Goal: Share content

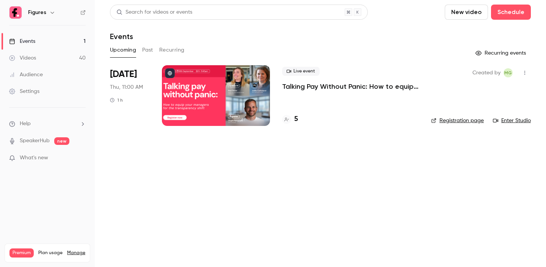
click at [343, 89] on p "Talking Pay Without Panic: How to equip your managers for the transparency shift" at bounding box center [350, 86] width 137 height 9
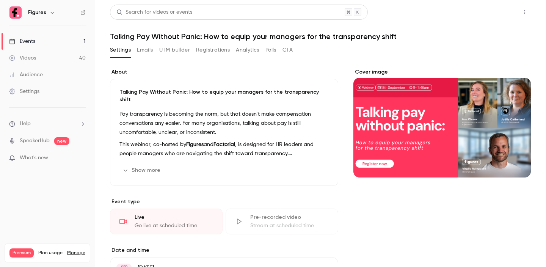
click at [499, 16] on button "Share" at bounding box center [497, 12] width 30 height 15
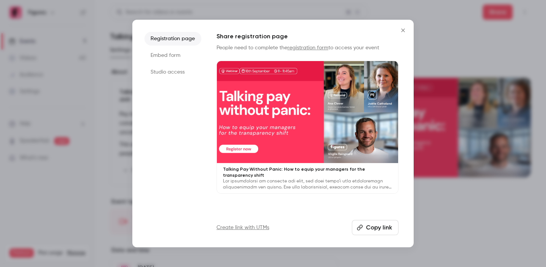
click at [387, 231] on button "Copy link" at bounding box center [375, 227] width 47 height 15
